Goal: Navigation & Orientation: Find specific page/section

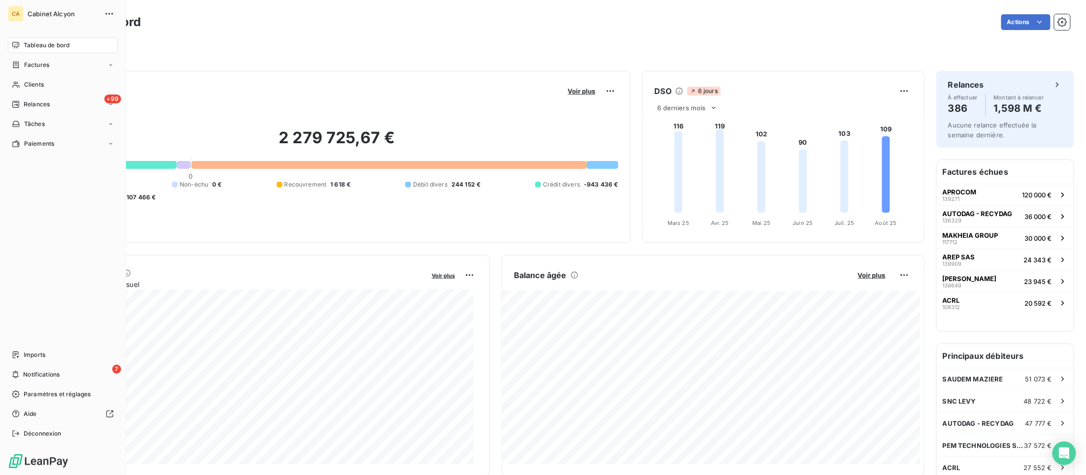
click at [28, 43] on span "Tableau de bord" at bounding box center [47, 45] width 46 height 9
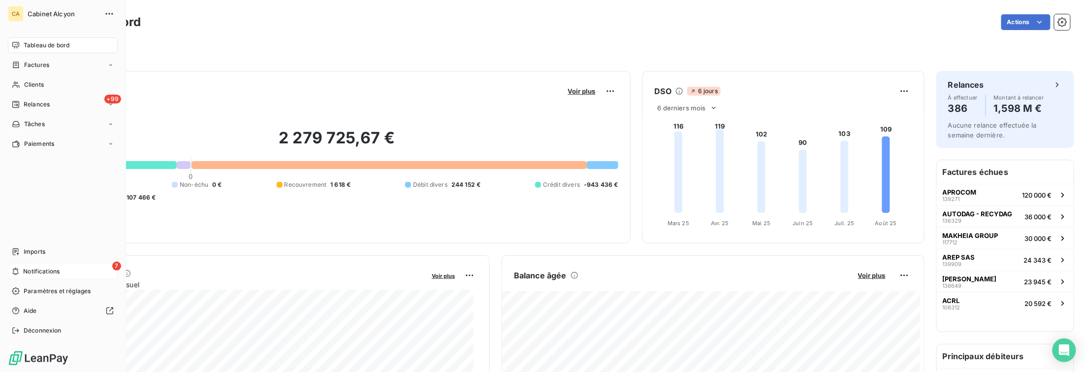
click at [31, 272] on span "Notifications" at bounding box center [41, 271] width 36 height 9
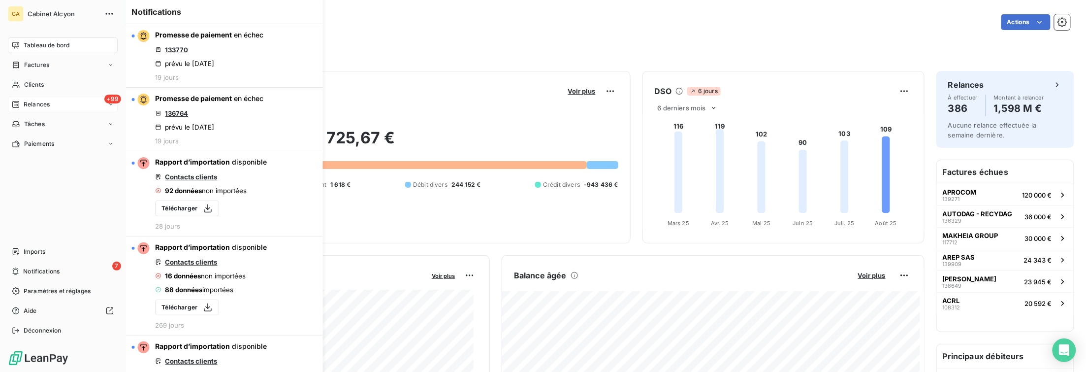
click at [50, 102] on span "Relances" at bounding box center [37, 104] width 26 height 9
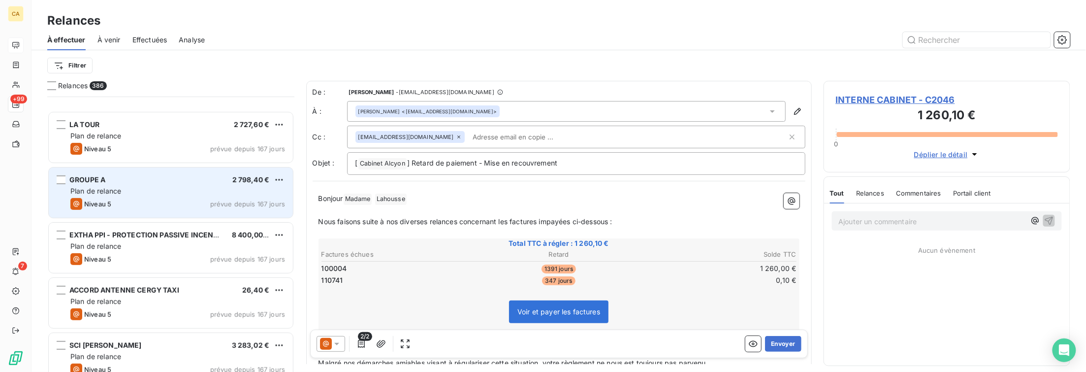
scroll to position [1916, 0]
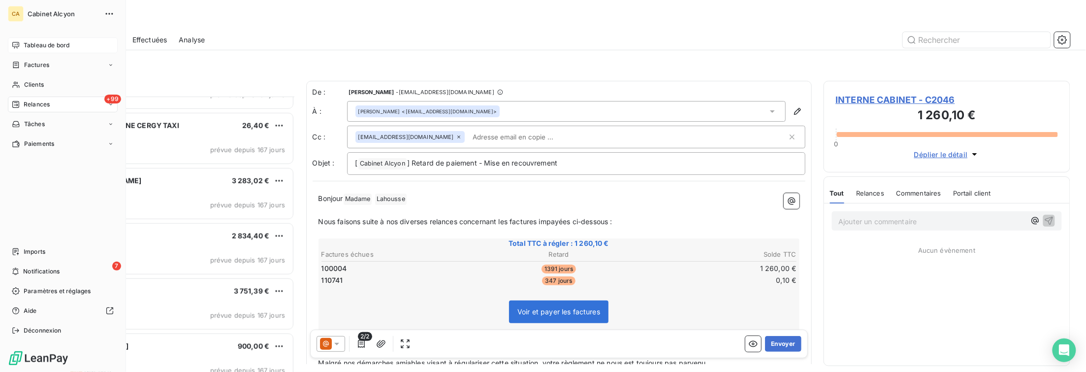
click at [60, 45] on span "Tableau de bord" at bounding box center [47, 45] width 46 height 9
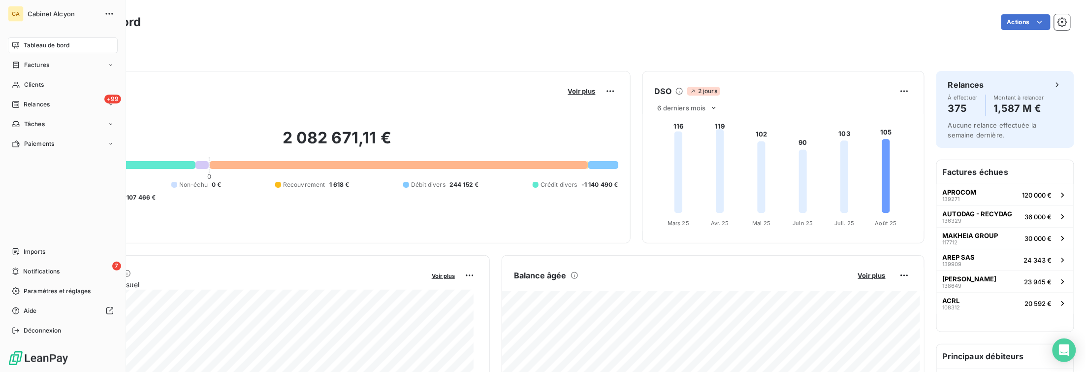
click at [33, 46] on span "Tableau de bord" at bounding box center [47, 45] width 46 height 9
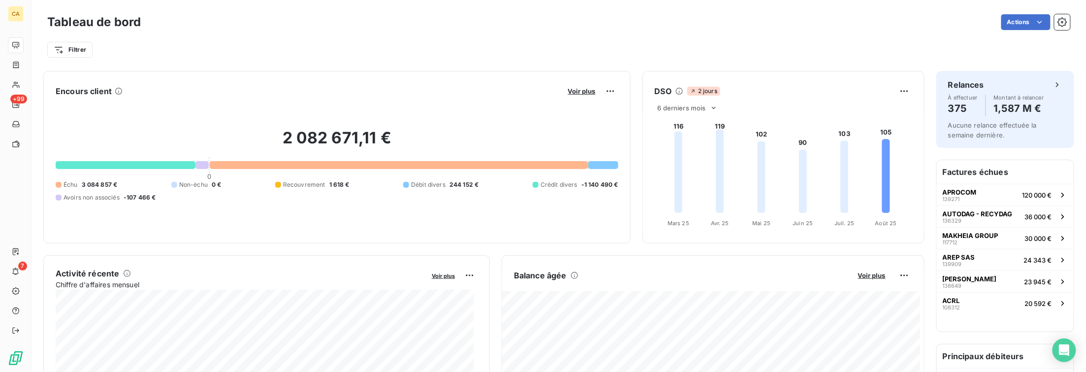
click at [160, 47] on div "Filtrer" at bounding box center [558, 49] width 1023 height 19
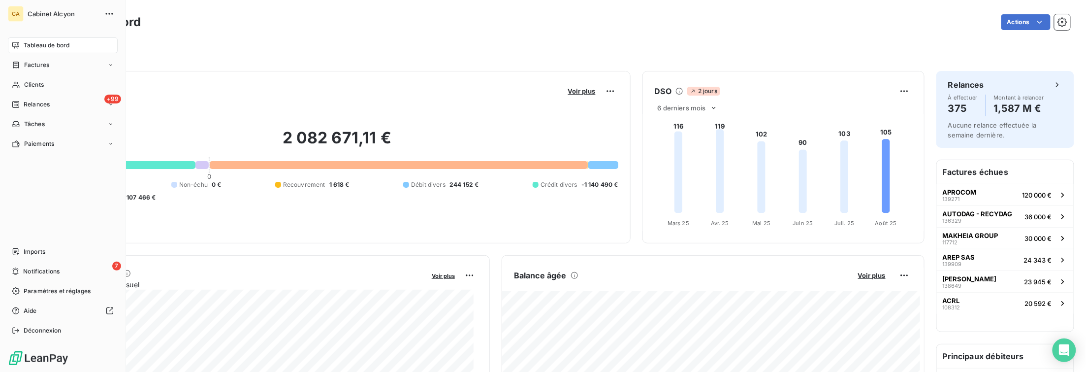
click at [40, 43] on span "Tableau de bord" at bounding box center [47, 45] width 46 height 9
